Goal: Submit feedback/report problem

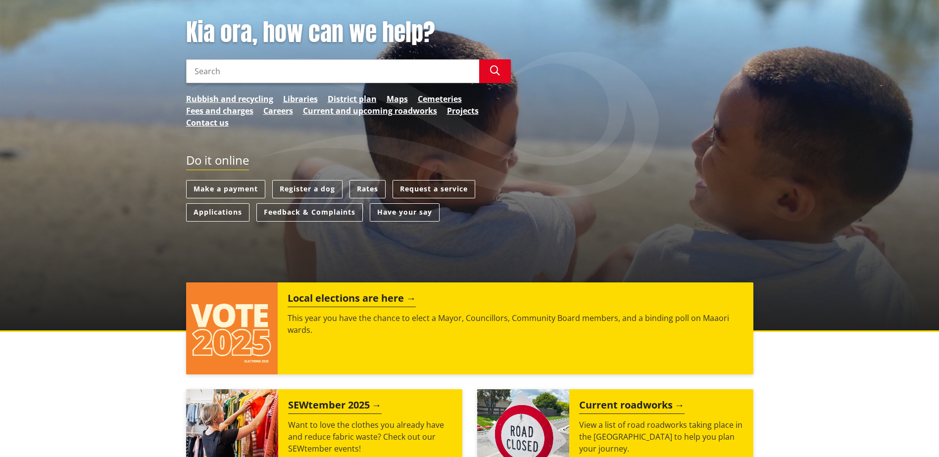
scroll to position [148, 0]
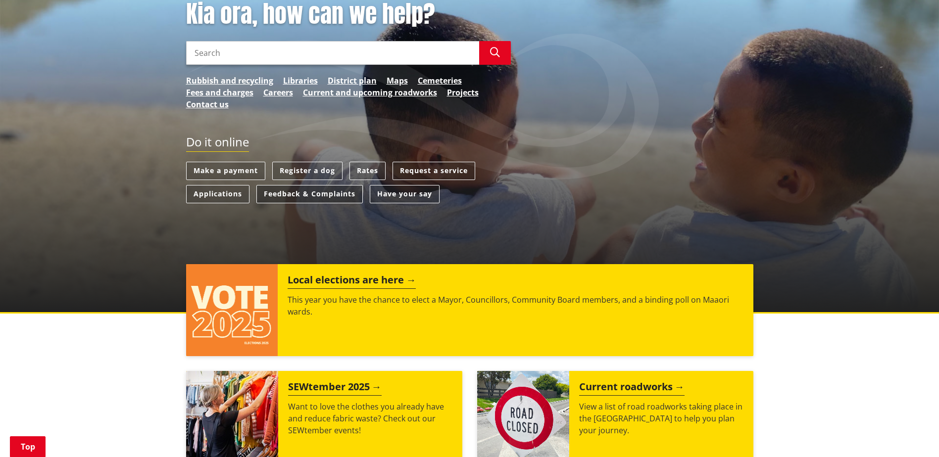
click at [336, 196] on link "Feedback & Complaints" at bounding box center [309, 194] width 106 height 18
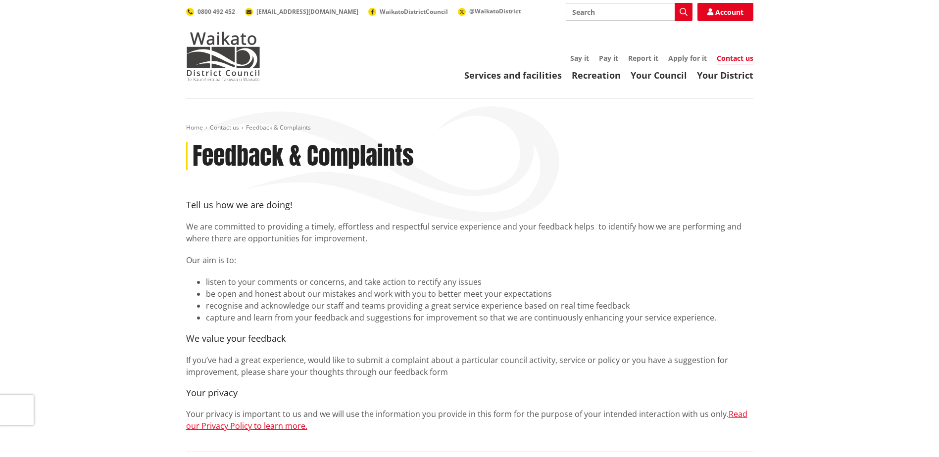
click at [590, 11] on input "Search" at bounding box center [629, 12] width 127 height 18
type input "customer service"
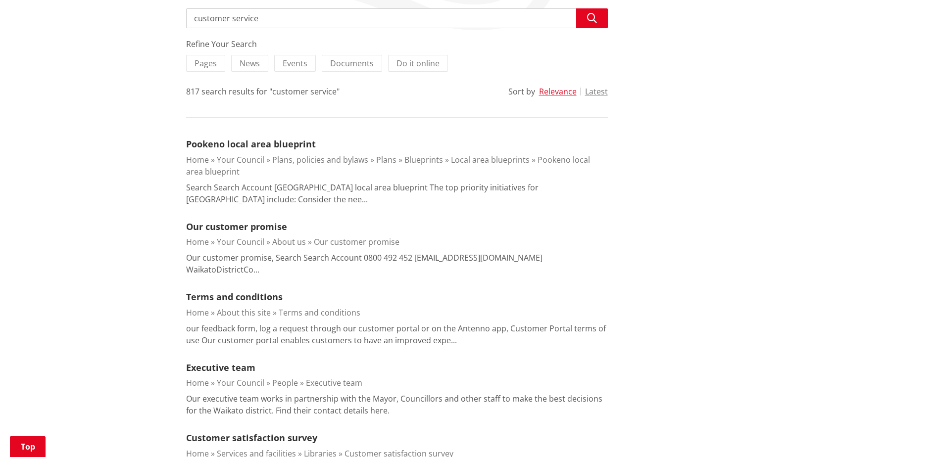
scroll to position [198, 0]
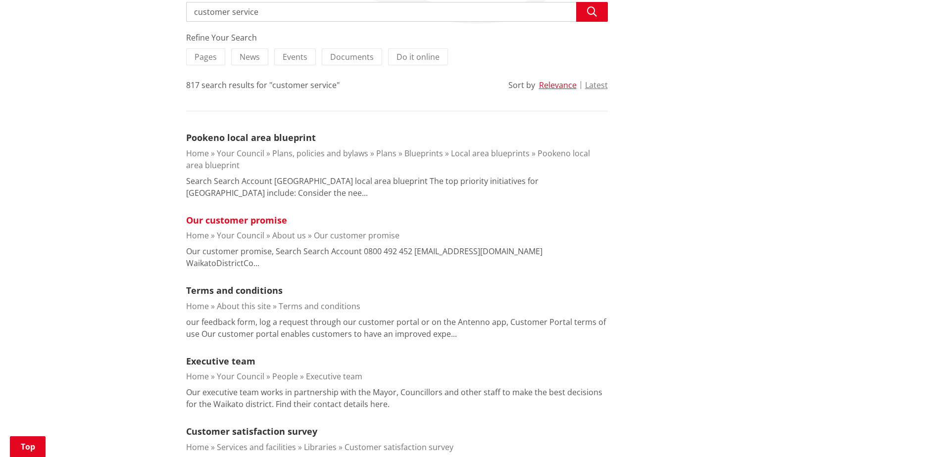
click at [249, 222] on link "Our customer promise" at bounding box center [236, 220] width 101 height 12
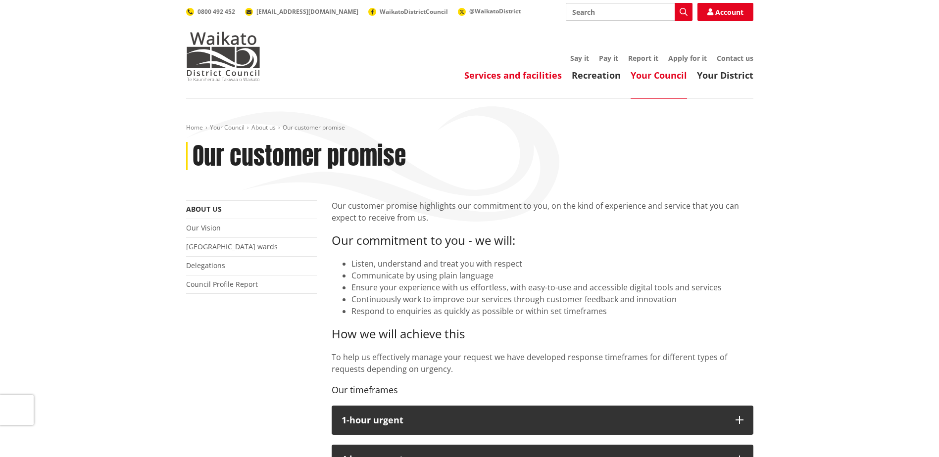
click at [490, 75] on link "Services and facilities" at bounding box center [512, 75] width 97 height 12
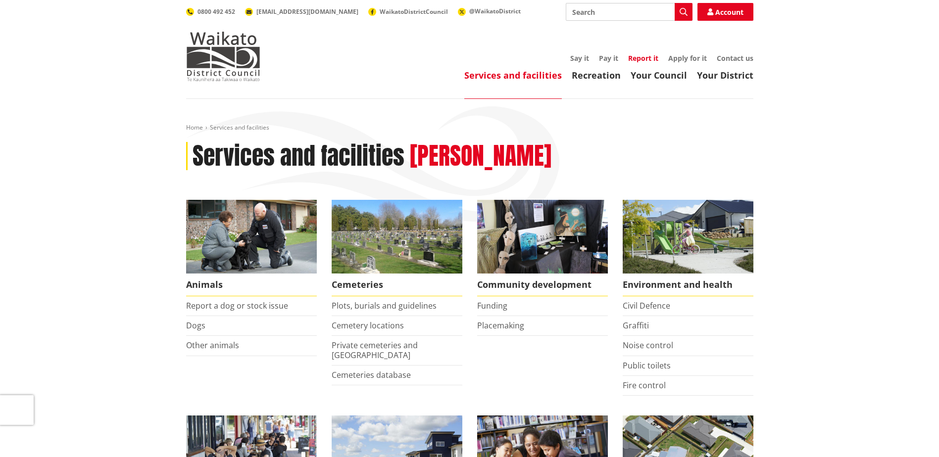
click at [639, 56] on link "Report it" at bounding box center [643, 57] width 30 height 9
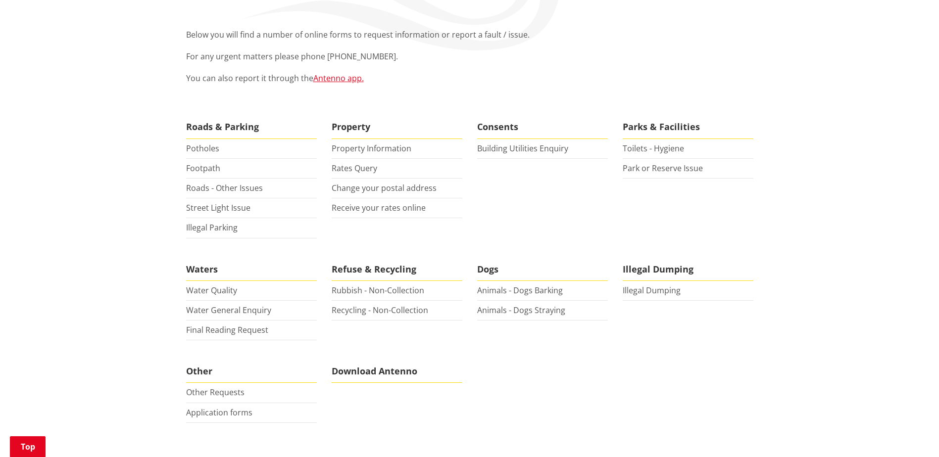
scroll to position [198, 0]
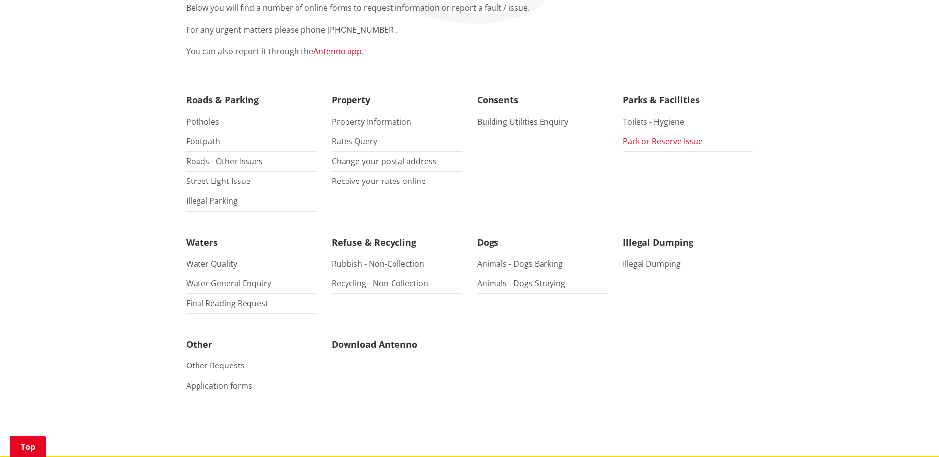
click at [650, 143] on link "Park or Reserve Issue" at bounding box center [663, 141] width 80 height 11
